Goal: Information Seeking & Learning: Learn about a topic

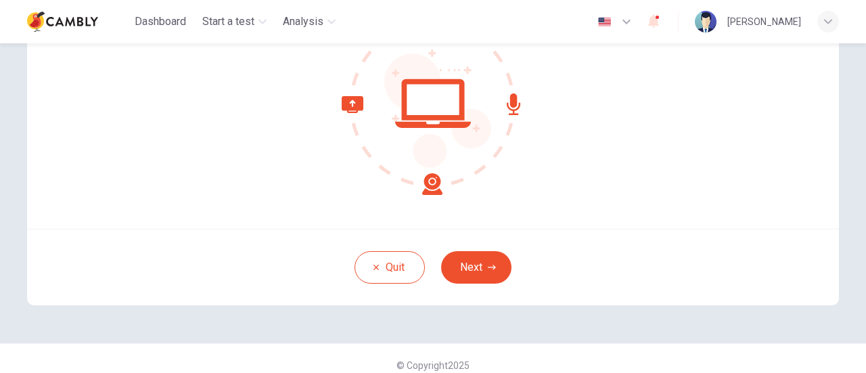
scroll to position [179, 0]
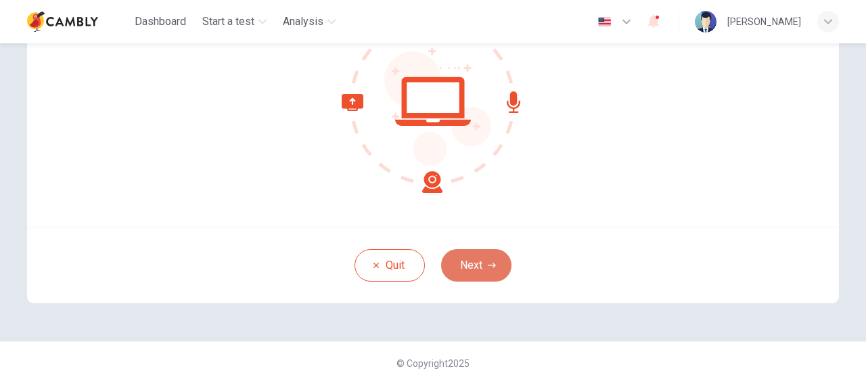
click at [469, 258] on button "Next" at bounding box center [476, 265] width 70 height 32
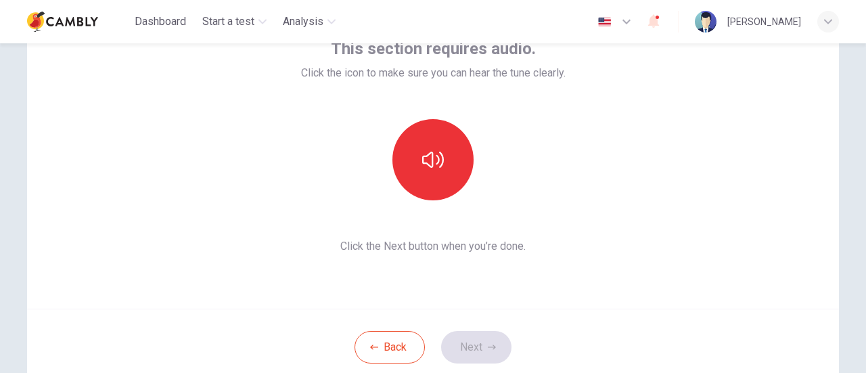
scroll to position [105, 0]
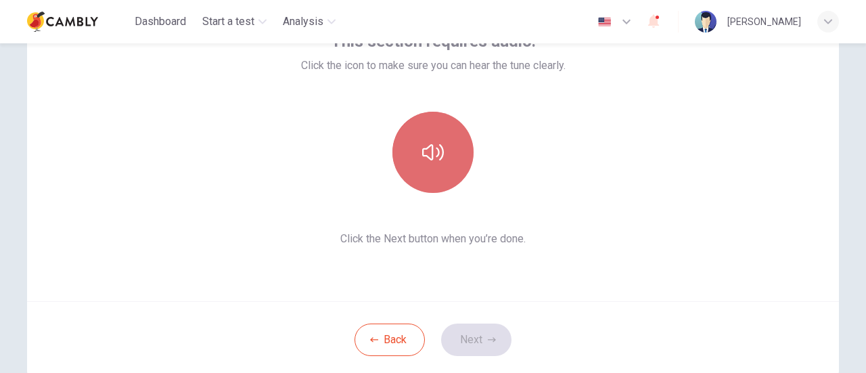
click at [431, 136] on button "button" at bounding box center [432, 152] width 81 height 81
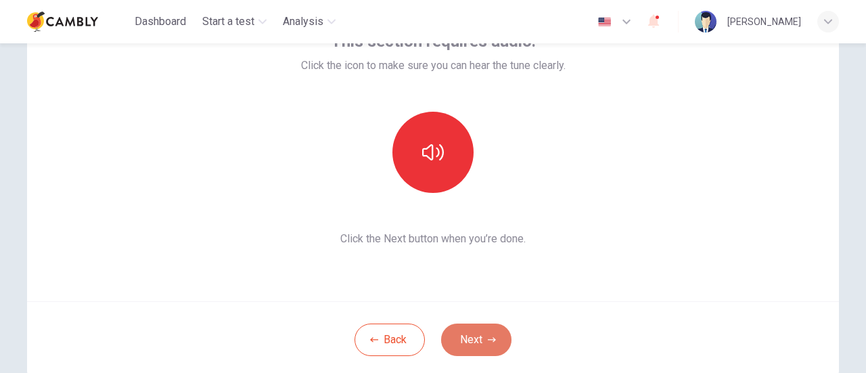
click at [484, 346] on button "Next" at bounding box center [476, 339] width 70 height 32
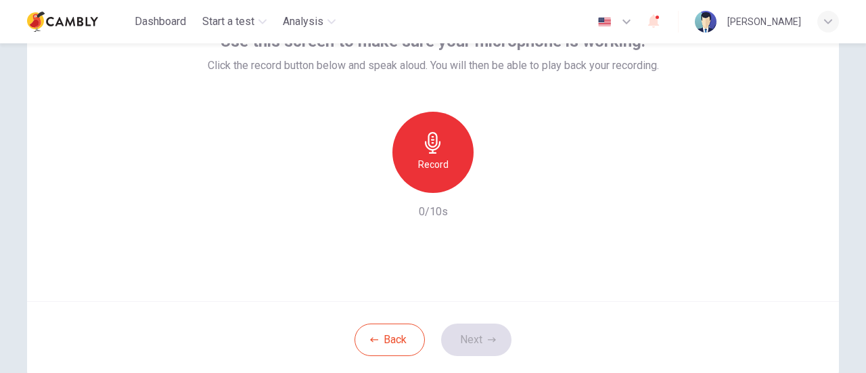
drag, startPoint x: 858, startPoint y: 209, endPoint x: 864, endPoint y: 159, distance: 50.3
click at [864, 159] on div "Use this screen to make sure your microphone is working. Click the record butto…" at bounding box center [433, 207] width 866 height 329
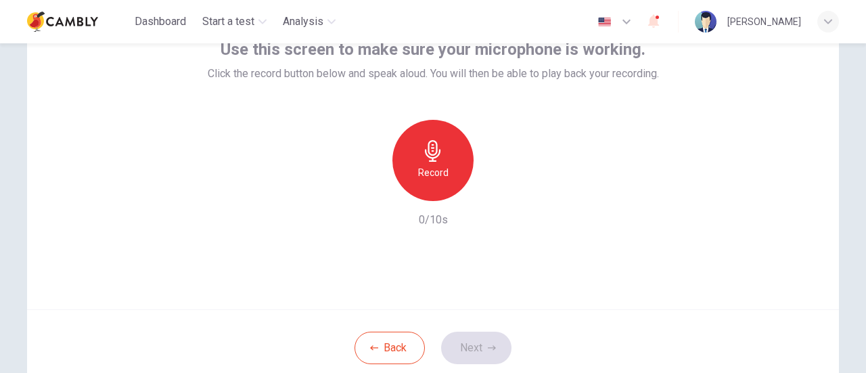
scroll to position [96, 0]
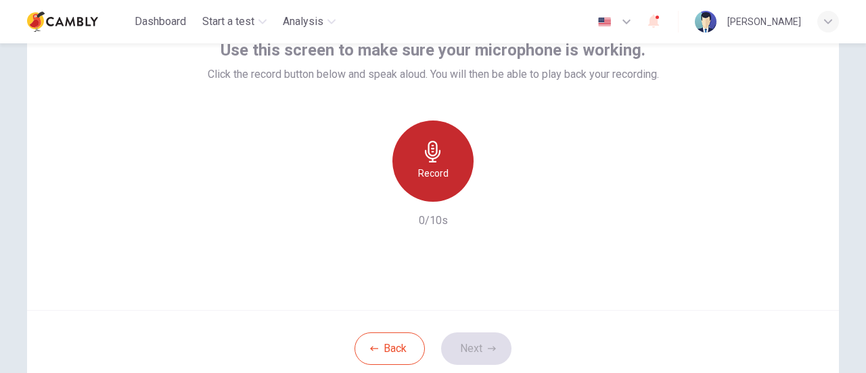
click at [439, 195] on div "Record" at bounding box center [432, 160] width 81 height 81
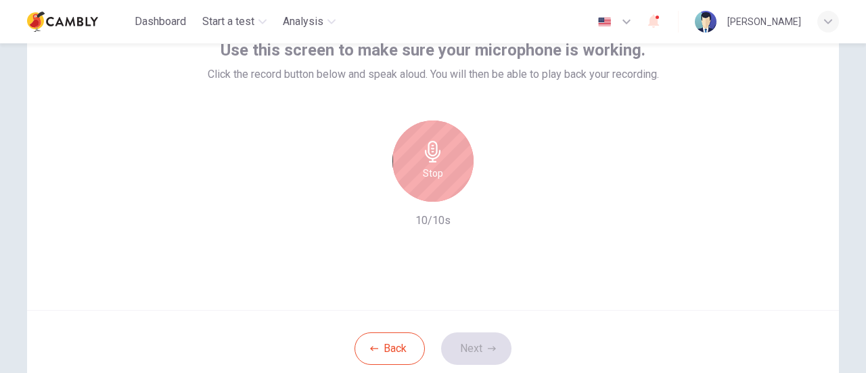
scroll to position [97, 0]
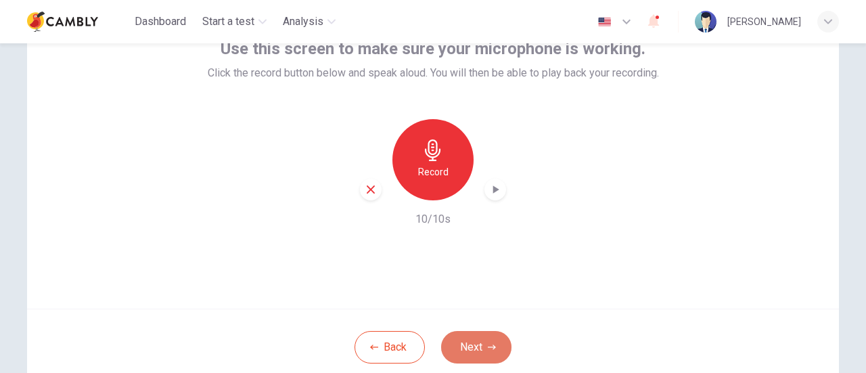
click at [477, 341] on button "Next" at bounding box center [476, 347] width 70 height 32
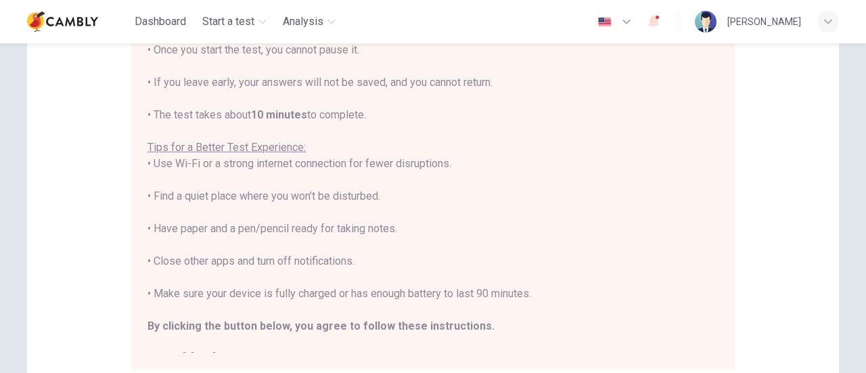
scroll to position [199, 0]
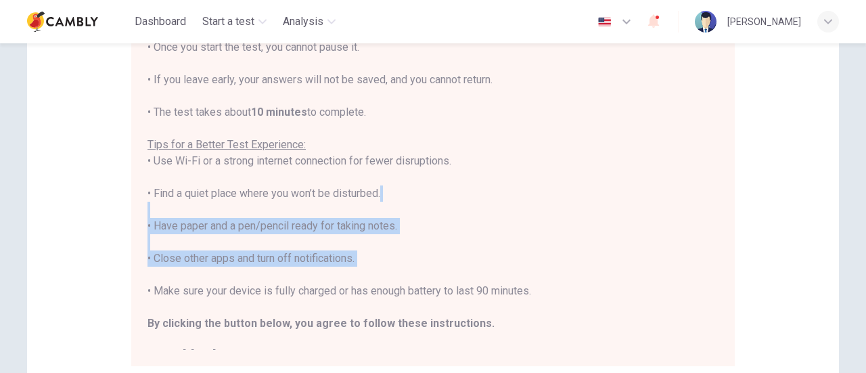
drag, startPoint x: 858, startPoint y: 214, endPoint x: 865, endPoint y: 269, distance: 55.2
click at [865, 269] on div "Disclaimer: You are about to start a CEFR Speaking Test . Before You Start the …" at bounding box center [433, 207] width 866 height 329
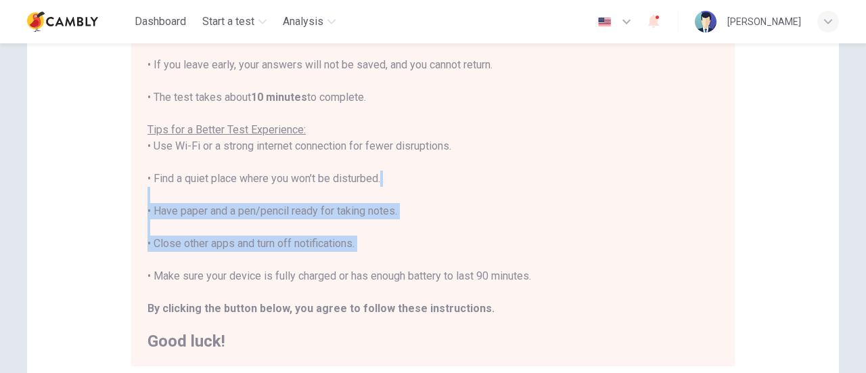
click at [785, 266] on div "Disclaimer: You are about to start a CEFR Speaking Test . Before You Start the …" at bounding box center [432, 138] width 811 height 513
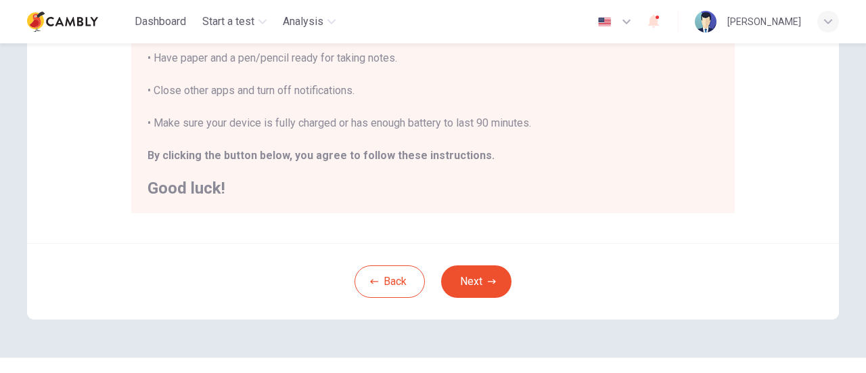
scroll to position [355, 0]
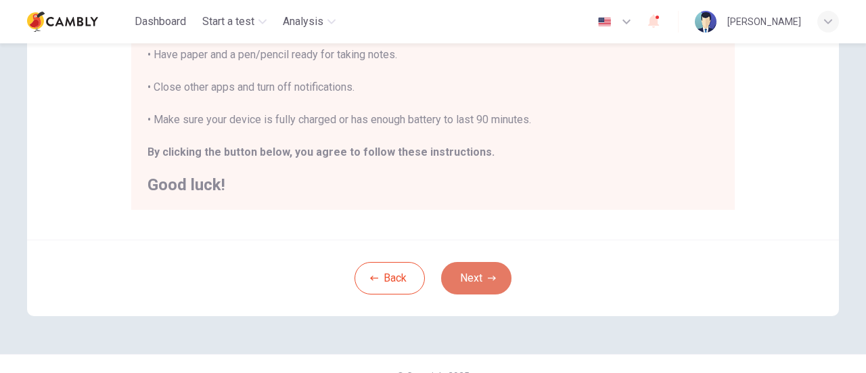
click at [481, 263] on button "Next" at bounding box center [476, 278] width 70 height 32
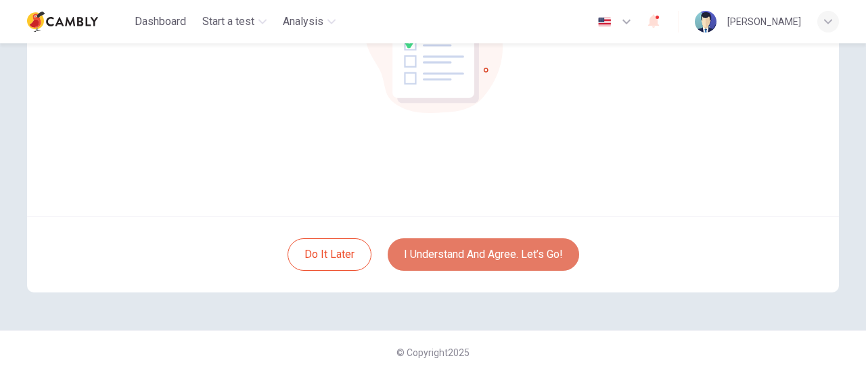
click at [535, 252] on button "I understand and agree. Let’s go!" at bounding box center [482, 254] width 191 height 32
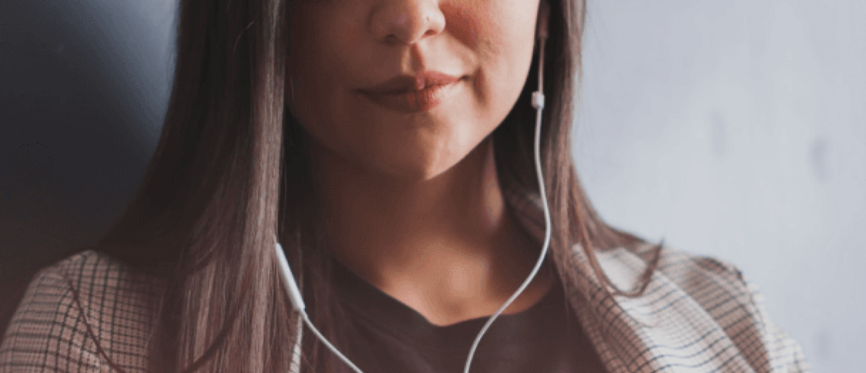
click at [3, 55] on button "button" at bounding box center [1, 61] width 3 height 13
drag, startPoint x: 694, startPoint y: 51, endPoint x: 649, endPoint y: 57, distance: 45.1
click at [640, 37] on span at bounding box center [640, 37] width 0 height 0
type input "*"
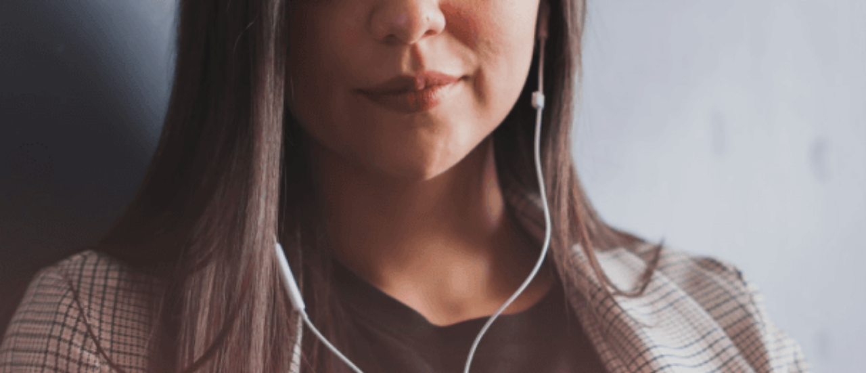
drag, startPoint x: 649, startPoint y: 53, endPoint x: 730, endPoint y: 52, distance: 81.1
click at [730, 52] on body "This site uses cookies, as explained in our Privacy Policy . If you agree to th…" at bounding box center [433, 186] width 866 height 373
click at [39, 70] on button "Continue" at bounding box center [19, 95] width 39 height 51
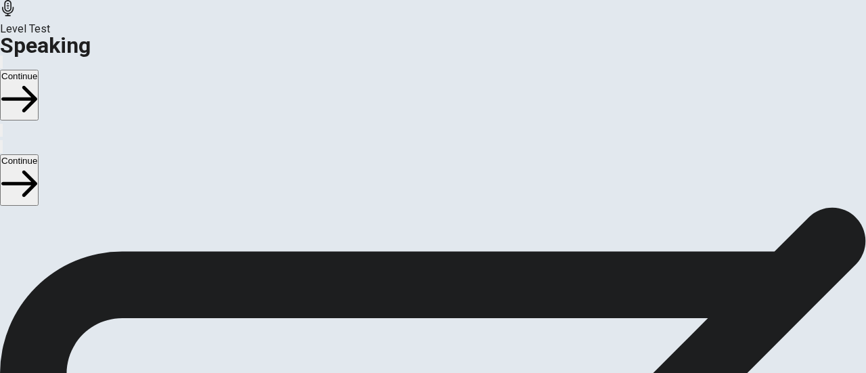
scroll to position [157, 0]
click at [417, 331] on icon "Play Audio" at bounding box center [417, 331] width 0 height 0
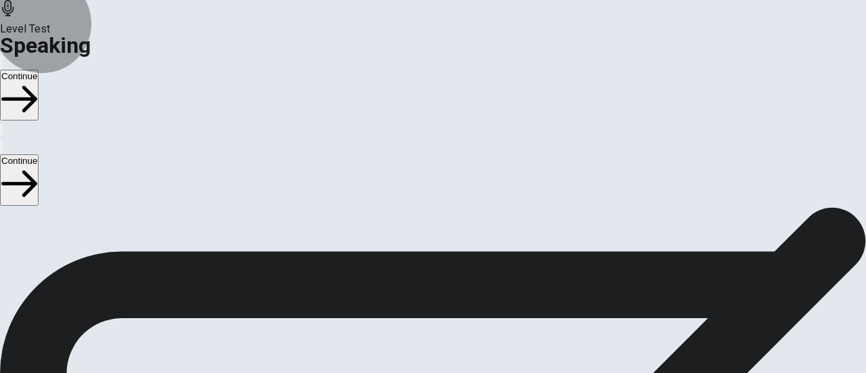
click at [39, 70] on button "Continue" at bounding box center [19, 95] width 39 height 51
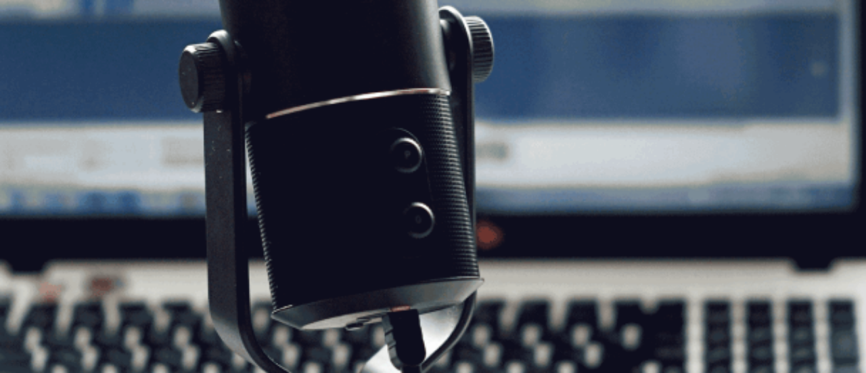
click at [168, 194] on span "The Speaking Test will start now. There are 3 questions in this section. Import…" at bounding box center [248, 131] width 497 height 126
drag, startPoint x: 89, startPoint y: 283, endPoint x: 227, endPoint y: 296, distance: 138.5
click at [227, 194] on span "The Speaking Test will start now. There are 3 questions in this section. Import…" at bounding box center [248, 131] width 497 height 126
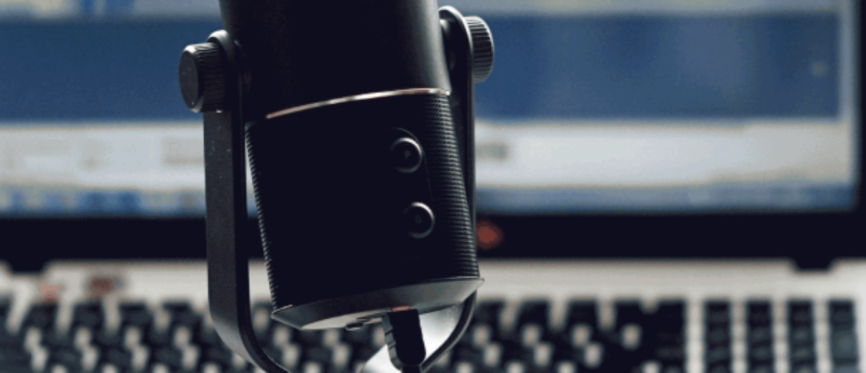
click at [39, 70] on button "Continue" at bounding box center [19, 95] width 39 height 51
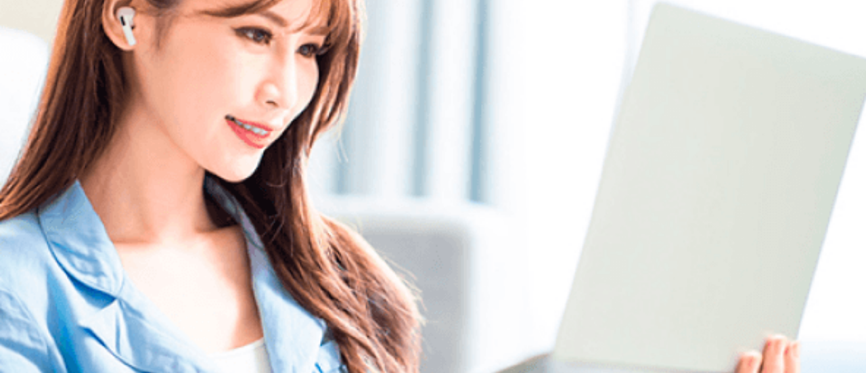
scroll to position [128, 0]
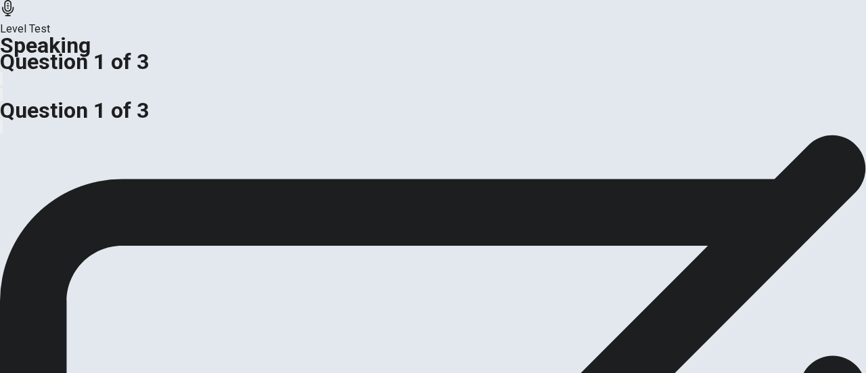
click at [206, 73] on span "Do you think it is better for a company to focus on attracting new customers or…" at bounding box center [243, 66] width 486 height 13
click at [0, 135] on div "Do you think it is better for a company to focus on attracting new customers or…" at bounding box center [433, 135] width 866 height 0
click at [35, 75] on div "Do you think it is better for a company to focus on attracting new customers or…" at bounding box center [433, 59] width 866 height 32
click at [0, 135] on div "Do you think it is better for a company to focus on attracting new customers or…" at bounding box center [433, 135] width 866 height 0
click at [135, 73] on span "Should companies have strict supervision or allow employees to manage their own…" at bounding box center [213, 66] width 426 height 13
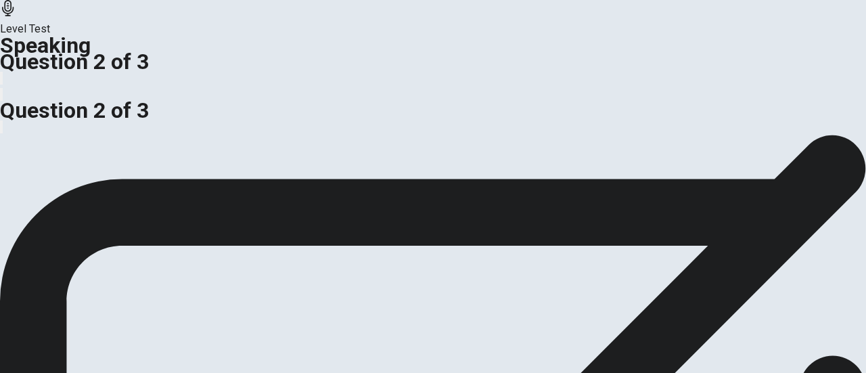
click at [135, 73] on span "Should companies have strict supervision or allow employees to manage their own…" at bounding box center [213, 66] width 426 height 13
drag, startPoint x: 135, startPoint y: 187, endPoint x: 174, endPoint y: 206, distance: 43.8
click at [174, 73] on span "Should companies have strict supervision or allow employees to manage their own…" at bounding box center [213, 66] width 426 height 13
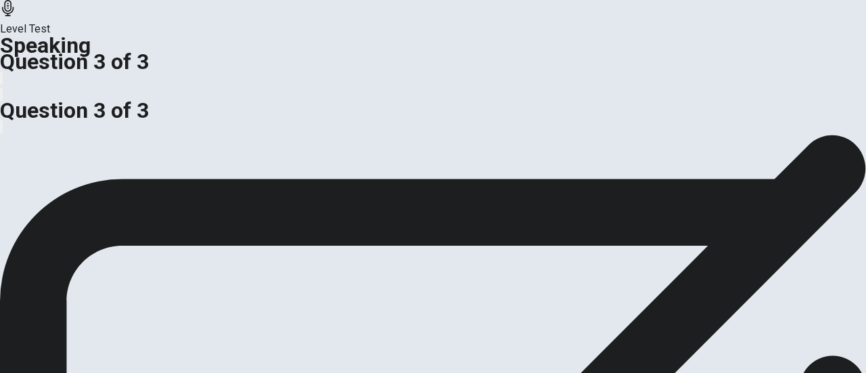
scroll to position [119, 0]
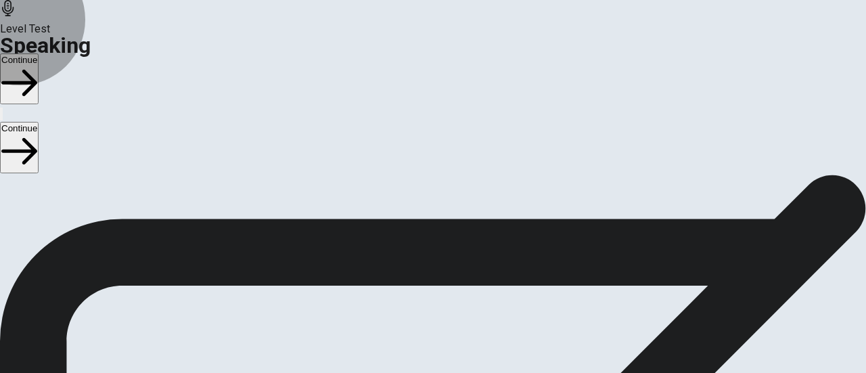
click at [39, 53] on button "Continue" at bounding box center [19, 78] width 39 height 51
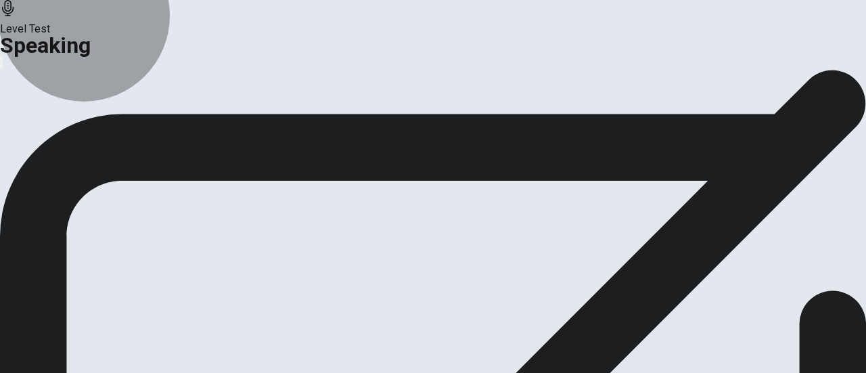
click at [53, 50] on button "Analysis" at bounding box center [26, 41] width 53 height 18
